Goal: Task Accomplishment & Management: Use online tool/utility

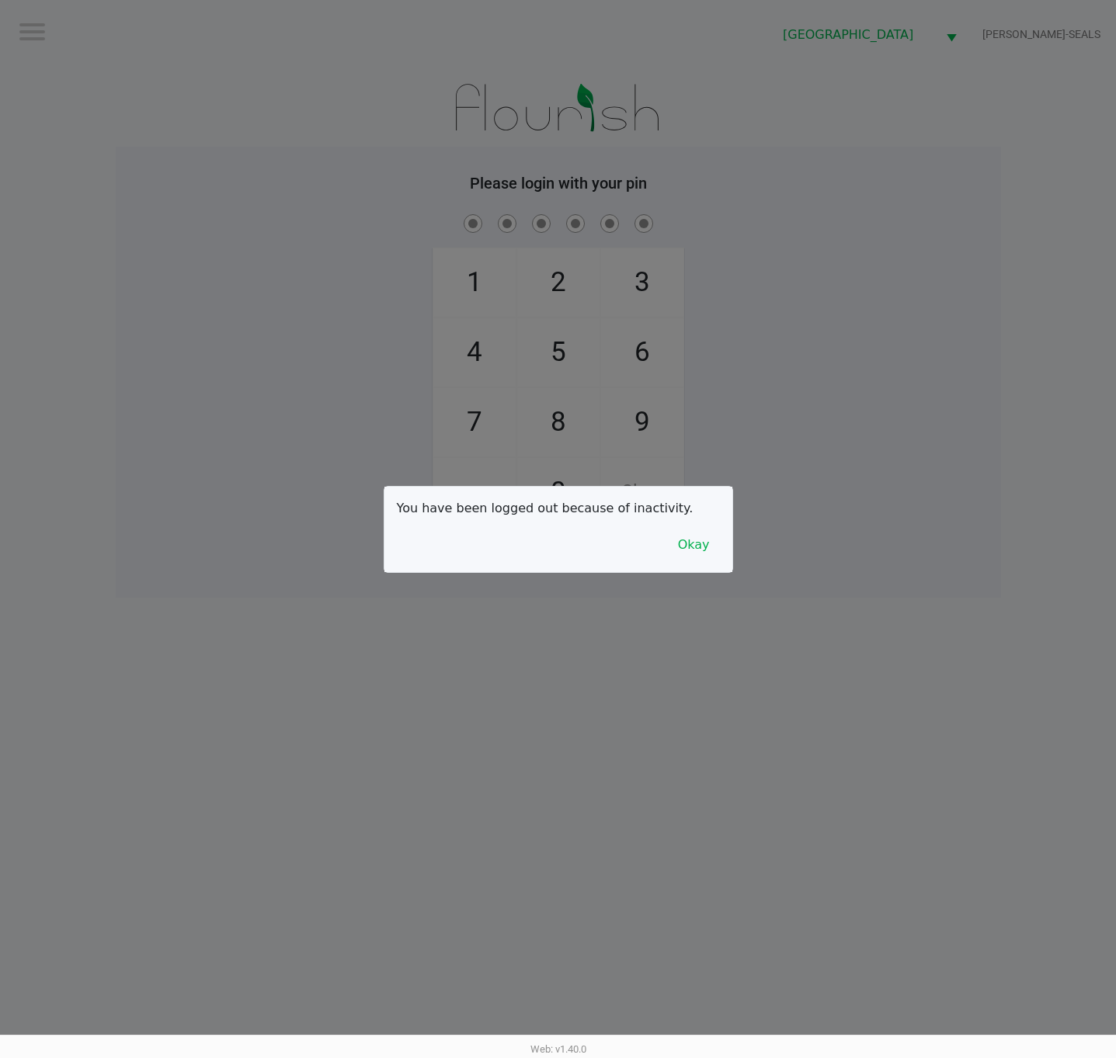
click at [918, 543] on div at bounding box center [558, 529] width 1116 height 1058
click at [690, 543] on button "Okay" at bounding box center [694, 545] width 52 height 30
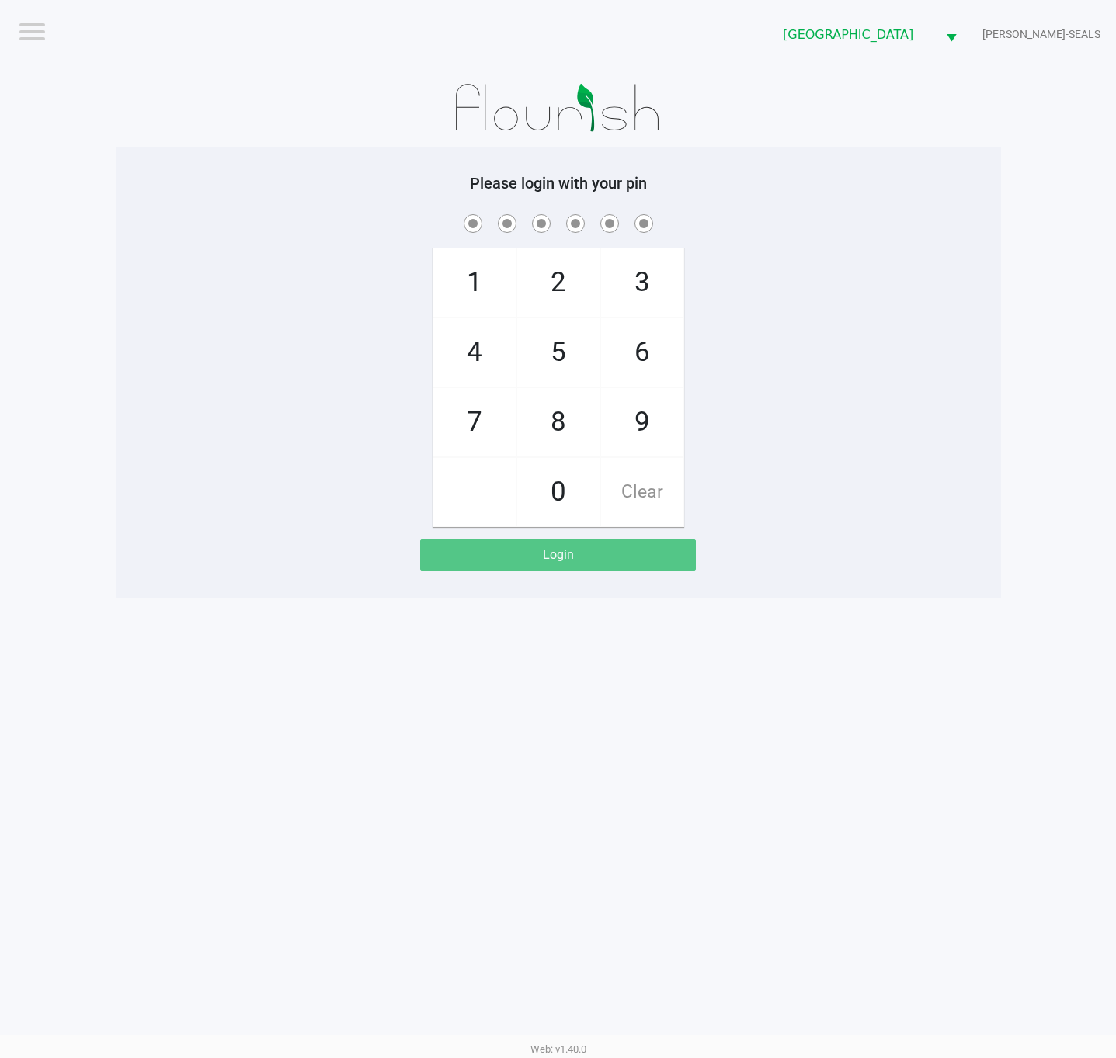
click at [762, 515] on div "1 4 7 2 5 8 0 3 6 9 Clear" at bounding box center [558, 369] width 885 height 316
checkbox input "true"
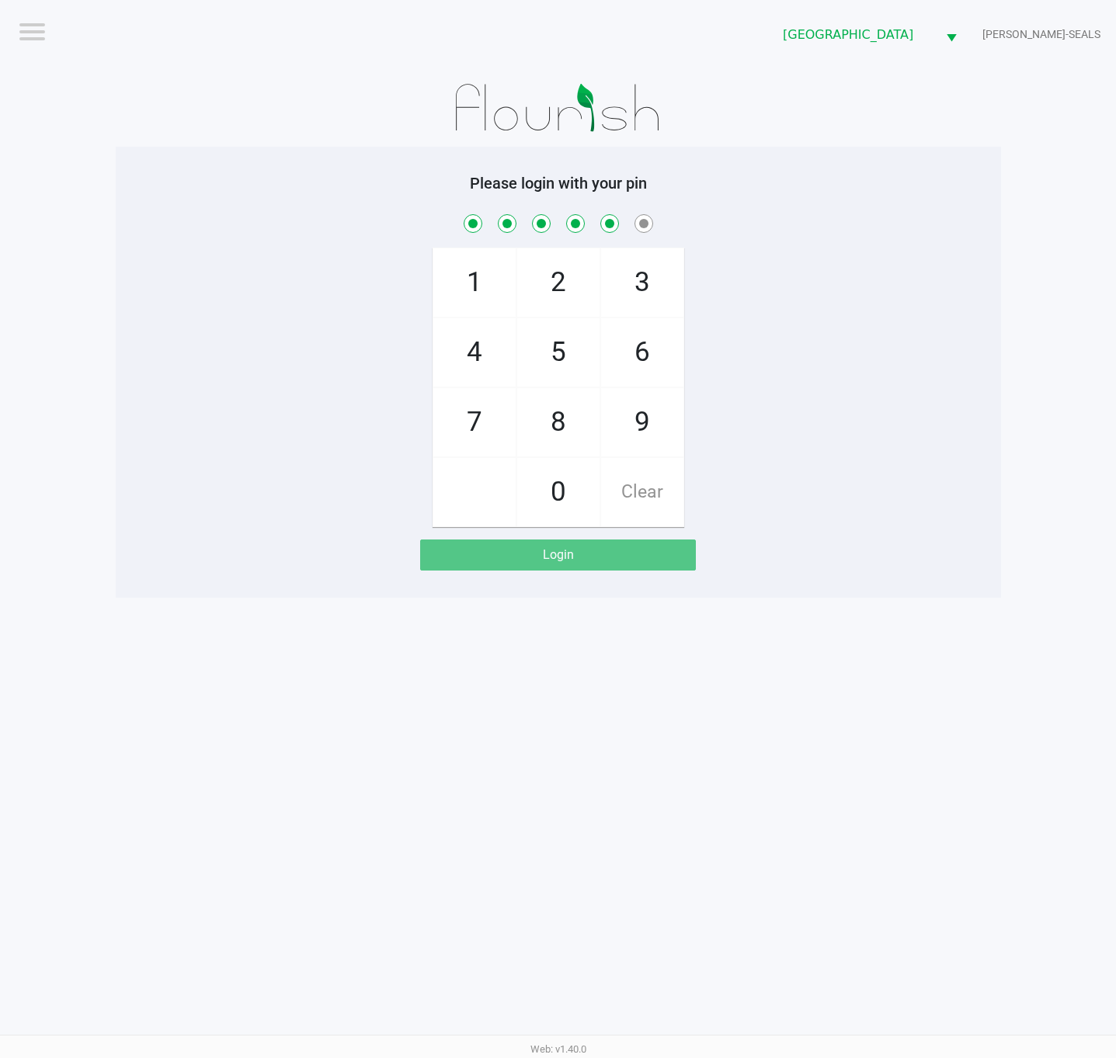
checkbox input "true"
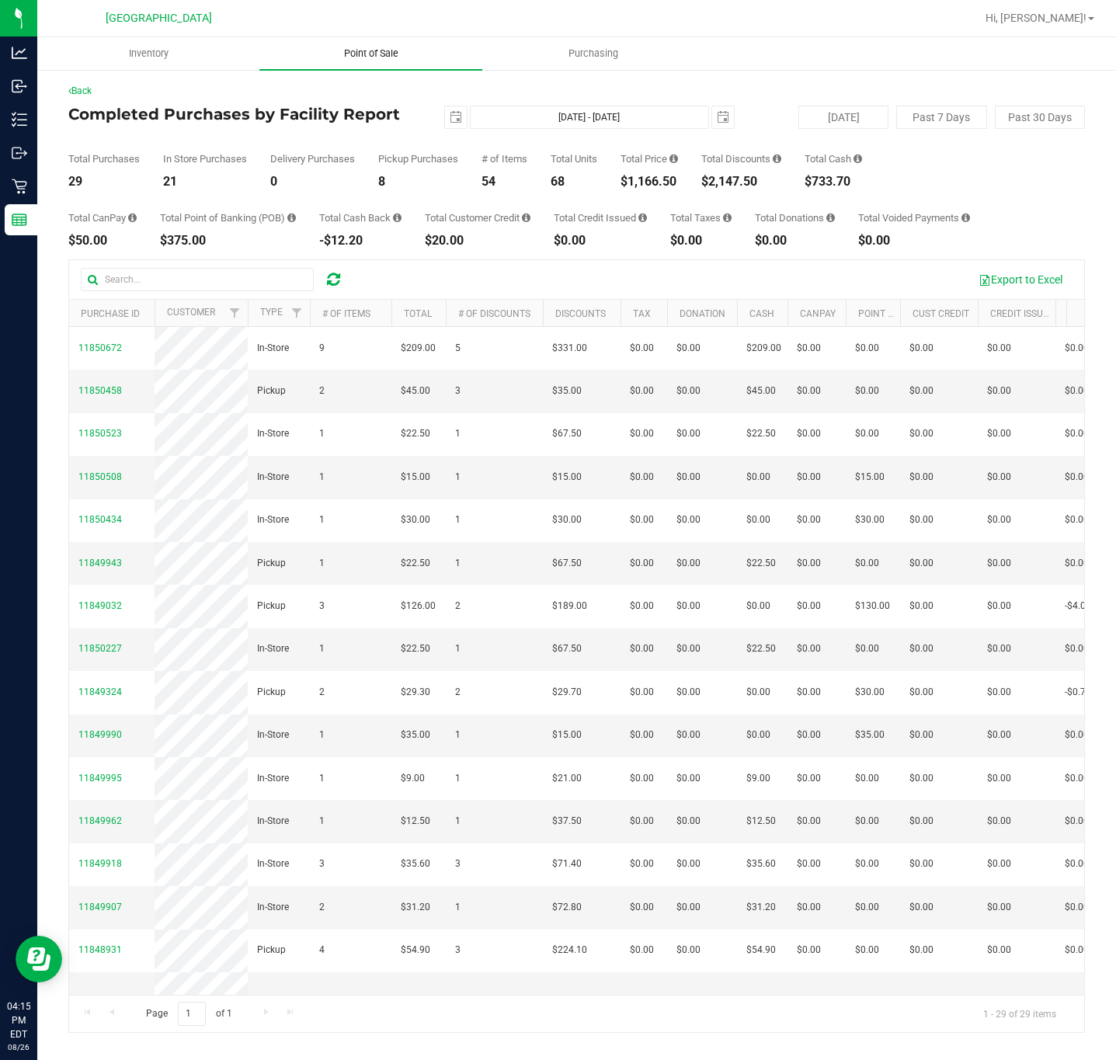
click at [357, 58] on span "Point of Sale" at bounding box center [371, 54] width 96 height 14
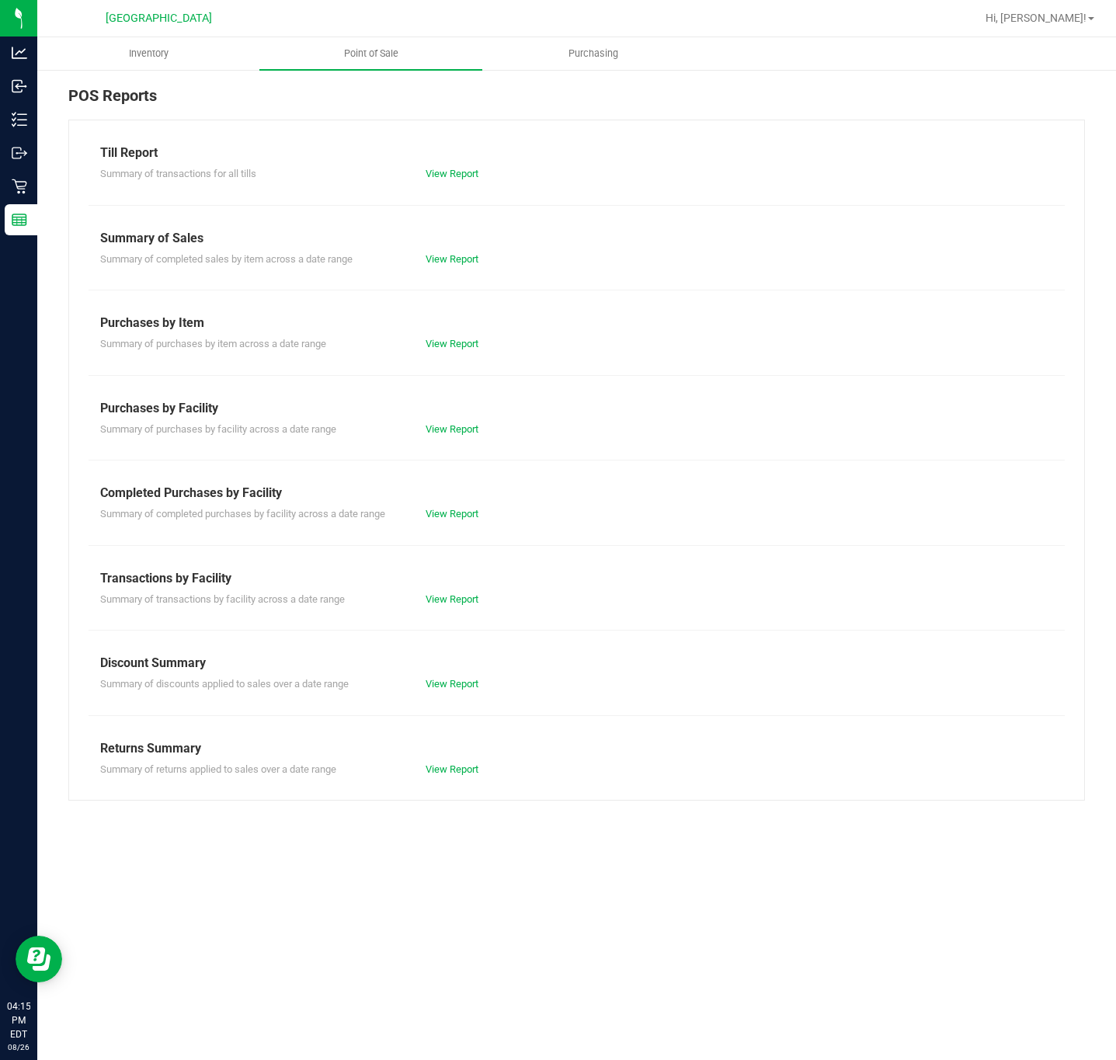
click at [454, 524] on div "Till Report Summary of transactions for all tills View Report Summary of Sales …" at bounding box center [576, 460] width 1016 height 681
click at [464, 508] on div "View Report" at bounding box center [495, 514] width 163 height 16
click at [464, 519] on link "View Report" at bounding box center [451, 514] width 53 height 12
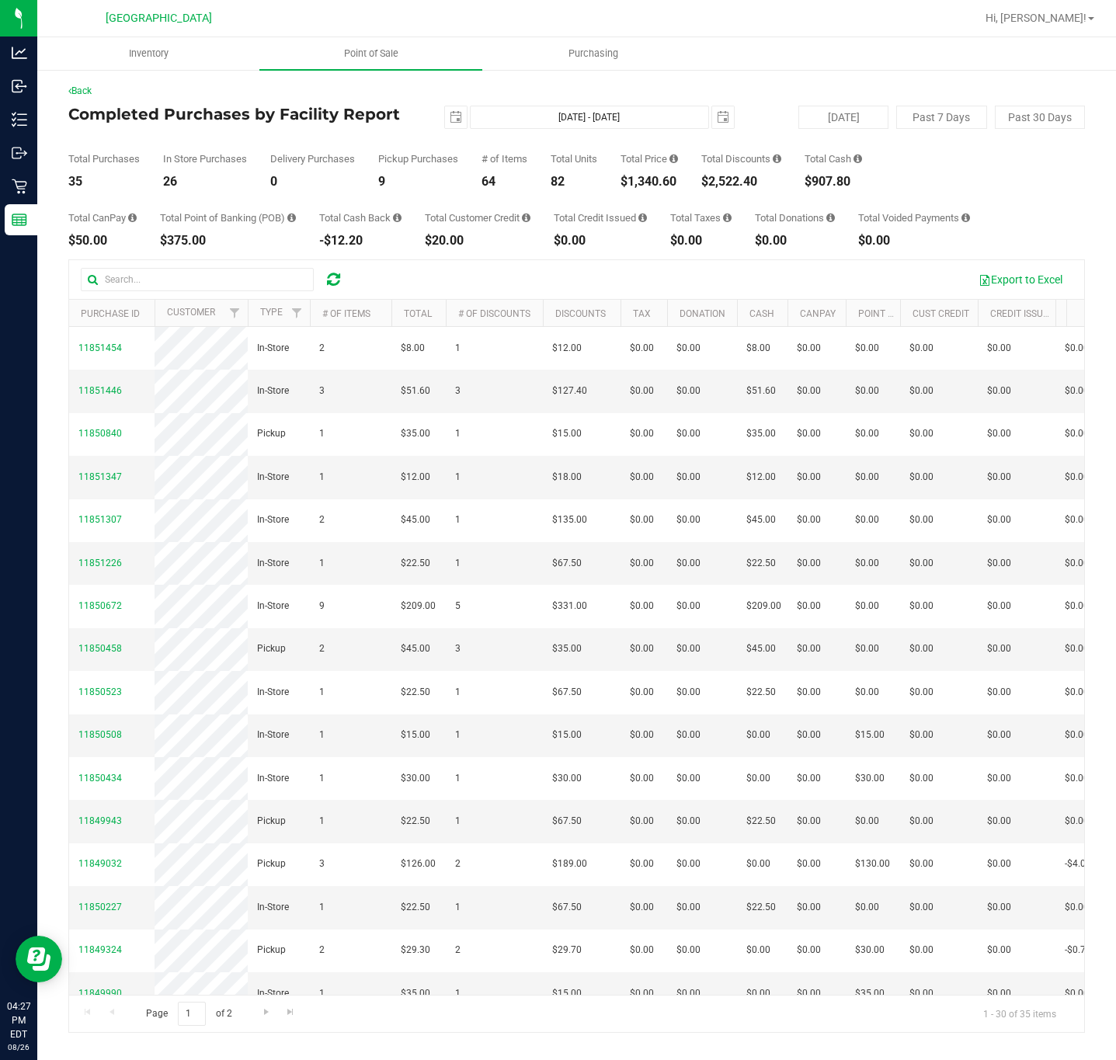
click at [653, 187] on div "$1,340.60" at bounding box center [648, 181] width 57 height 12
